Goal: Book appointment/travel/reservation

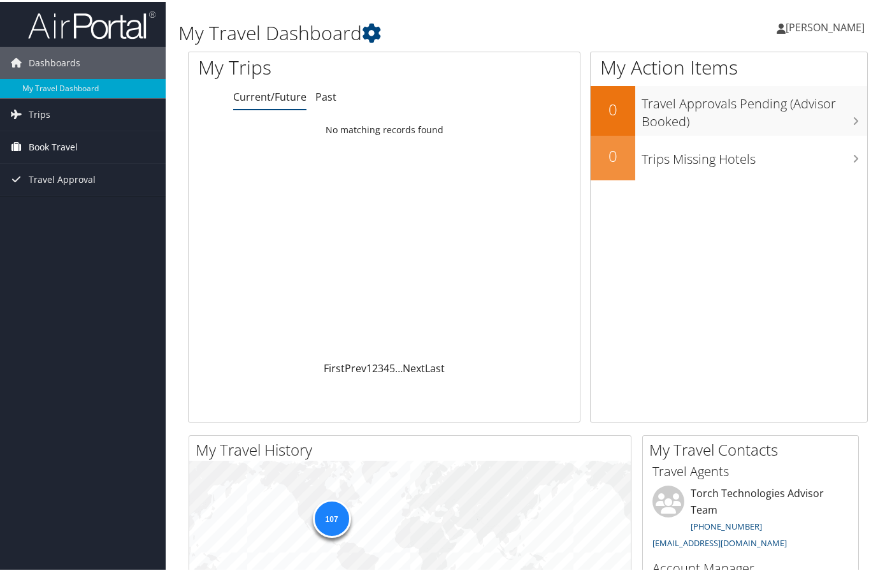
click at [61, 138] on span "Book Travel" at bounding box center [53, 145] width 49 height 32
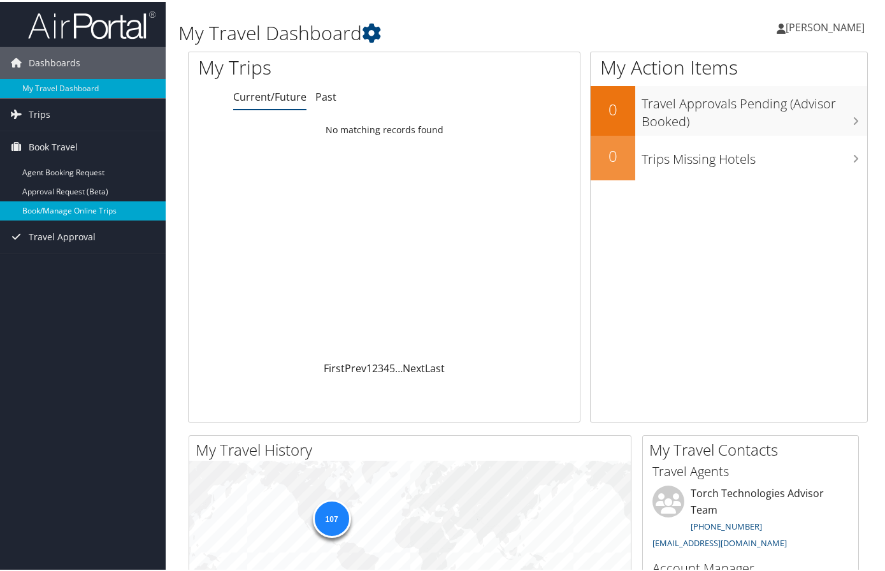
click at [76, 207] on link "Book/Manage Online Trips" at bounding box center [83, 208] width 166 height 19
